Goal: Find specific page/section: Find specific page/section

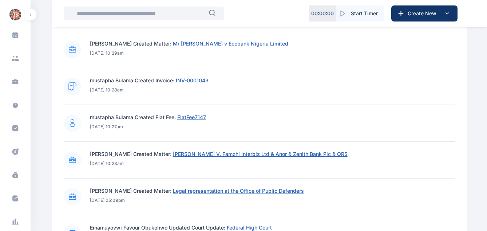
scroll to position [294, 0]
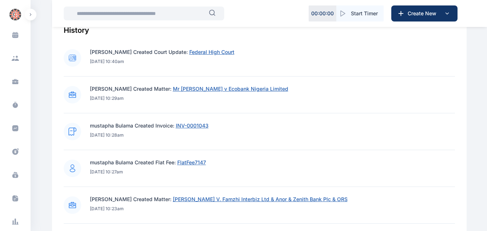
click at [188, 14] on input "text" at bounding box center [140, 13] width 136 height 15
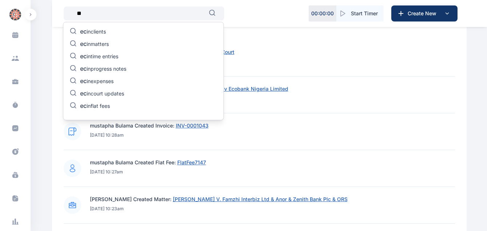
type input "*"
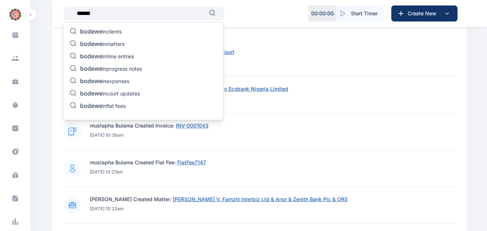
type input "******"
click at [128, 44] on div "bodewe in clients bodewe in matters bodewe in time entries bodewe in progress n…" at bounding box center [143, 71] width 161 height 98
click at [119, 45] on p "bodewe in matters" at bounding box center [102, 44] width 44 height 9
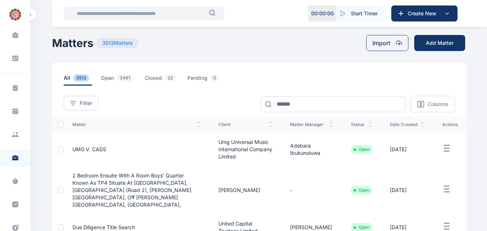
click at [171, 12] on input "text" at bounding box center [140, 13] width 136 height 15
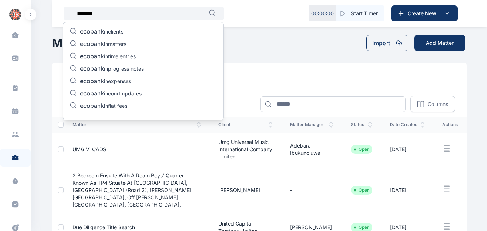
type input "*******"
click at [118, 29] on p "ecobank in clients" at bounding box center [101, 32] width 43 height 9
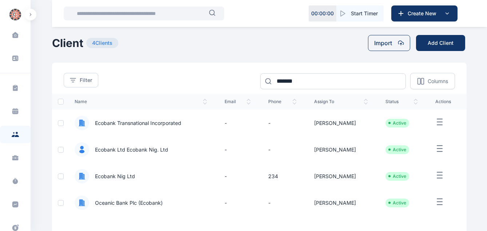
click at [195, 171] on span "Ecobank Nig Ltd" at bounding box center [141, 175] width 132 height 15
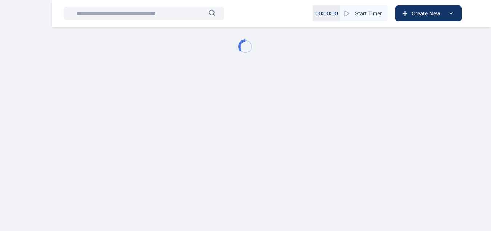
click at [174, 93] on html "00 : 00 : 00 Start Timer Create New Client Dashboard - Digits Law" at bounding box center [245, 46] width 491 height 93
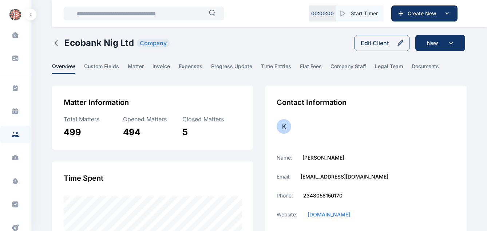
click at [155, 18] on input "text" at bounding box center [140, 13] width 136 height 15
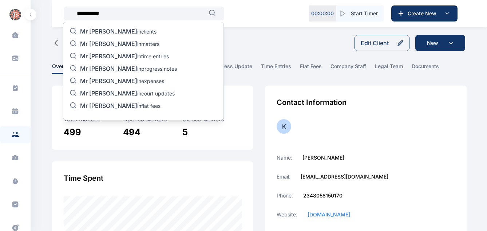
type input "**********"
click at [123, 45] on p "Mr [PERSON_NAME] in matters" at bounding box center [119, 44] width 79 height 9
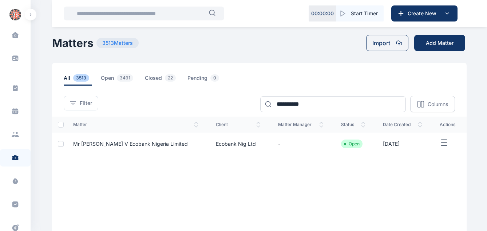
click at [129, 143] on span "Mr [PERSON_NAME] v Ecobank Nigeria Limited" at bounding box center [130, 143] width 115 height 6
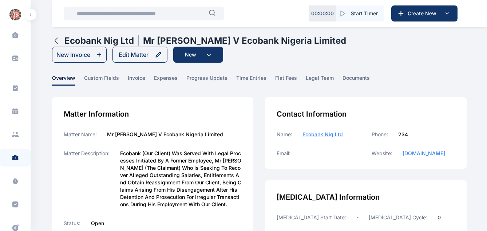
scroll to position [202, 0]
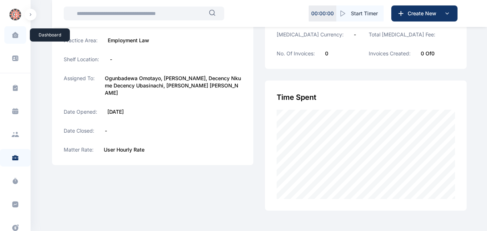
click at [9, 41] on span at bounding box center [15, 34] width 18 height 15
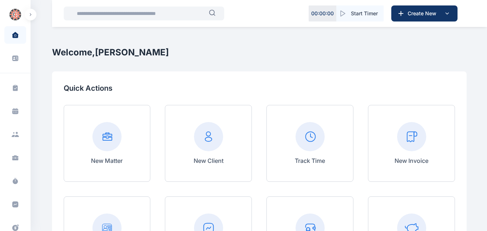
click at [131, 13] on input "text" at bounding box center [140, 13] width 136 height 15
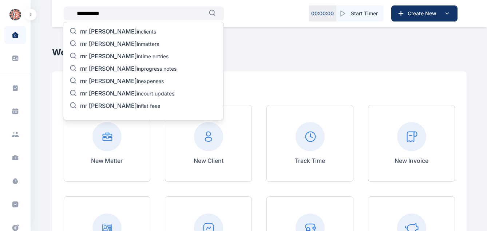
type input "**********"
click at [126, 44] on p "mr [PERSON_NAME] in matters" at bounding box center [119, 44] width 79 height 9
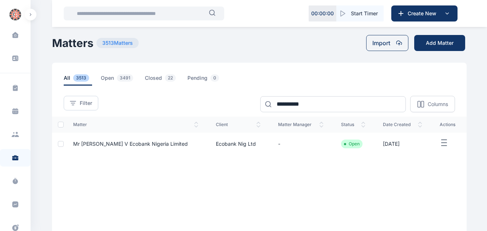
click at [188, 144] on span "Mr [PERSON_NAME] v Ecobank Nigeria Limited" at bounding box center [130, 143] width 115 height 6
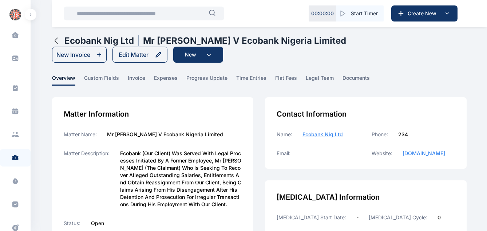
click at [420, 67] on main "[PERSON_NAME] PUNUKA Attorneys & Solicitors Dashboard dashboard Conflict-Check …" at bounding box center [260, 216] width 416 height 432
